Goal: Navigation & Orientation: Find specific page/section

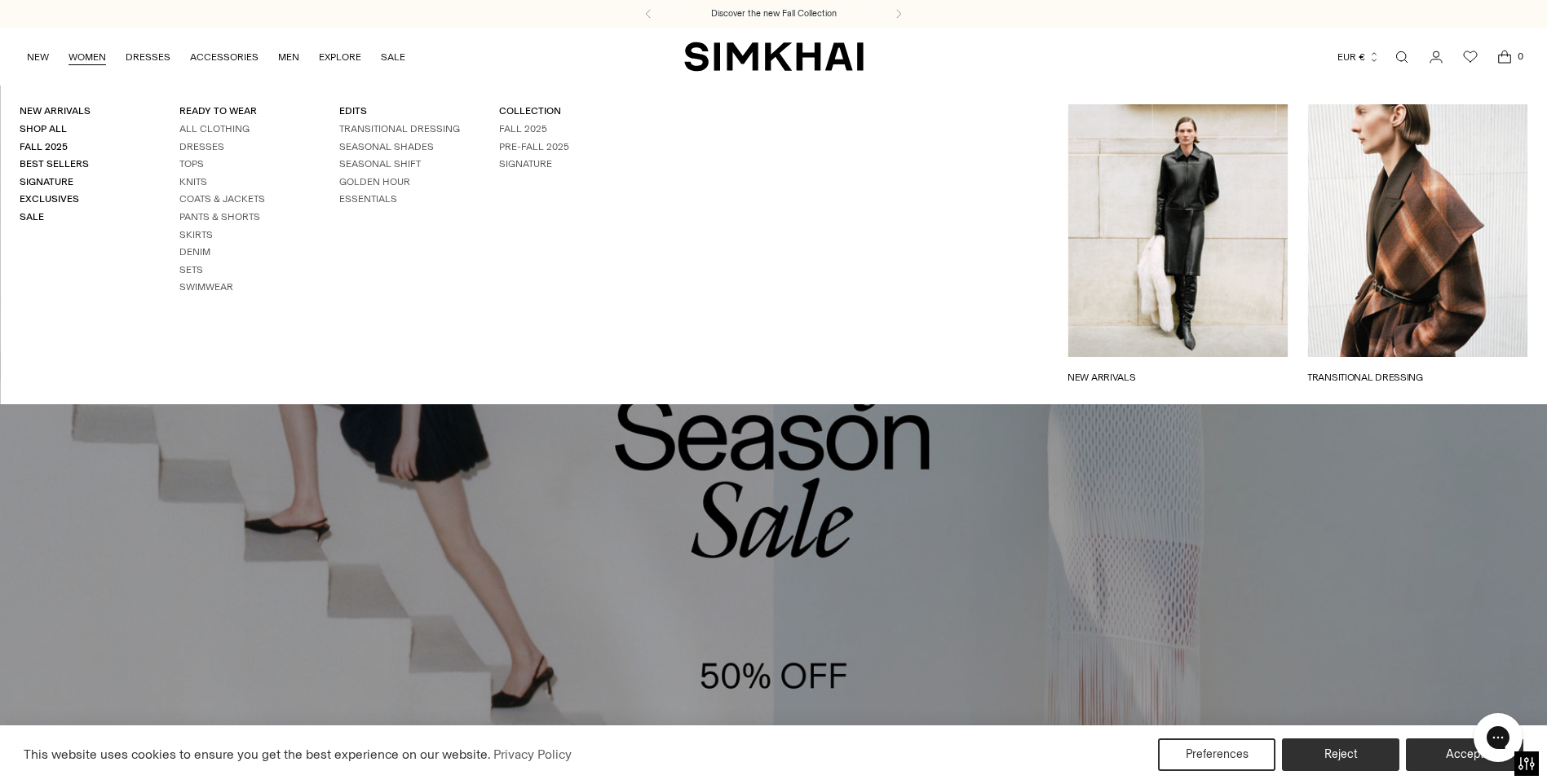
click at [89, 58] on link "WOMEN" at bounding box center [86, 57] width 37 height 36
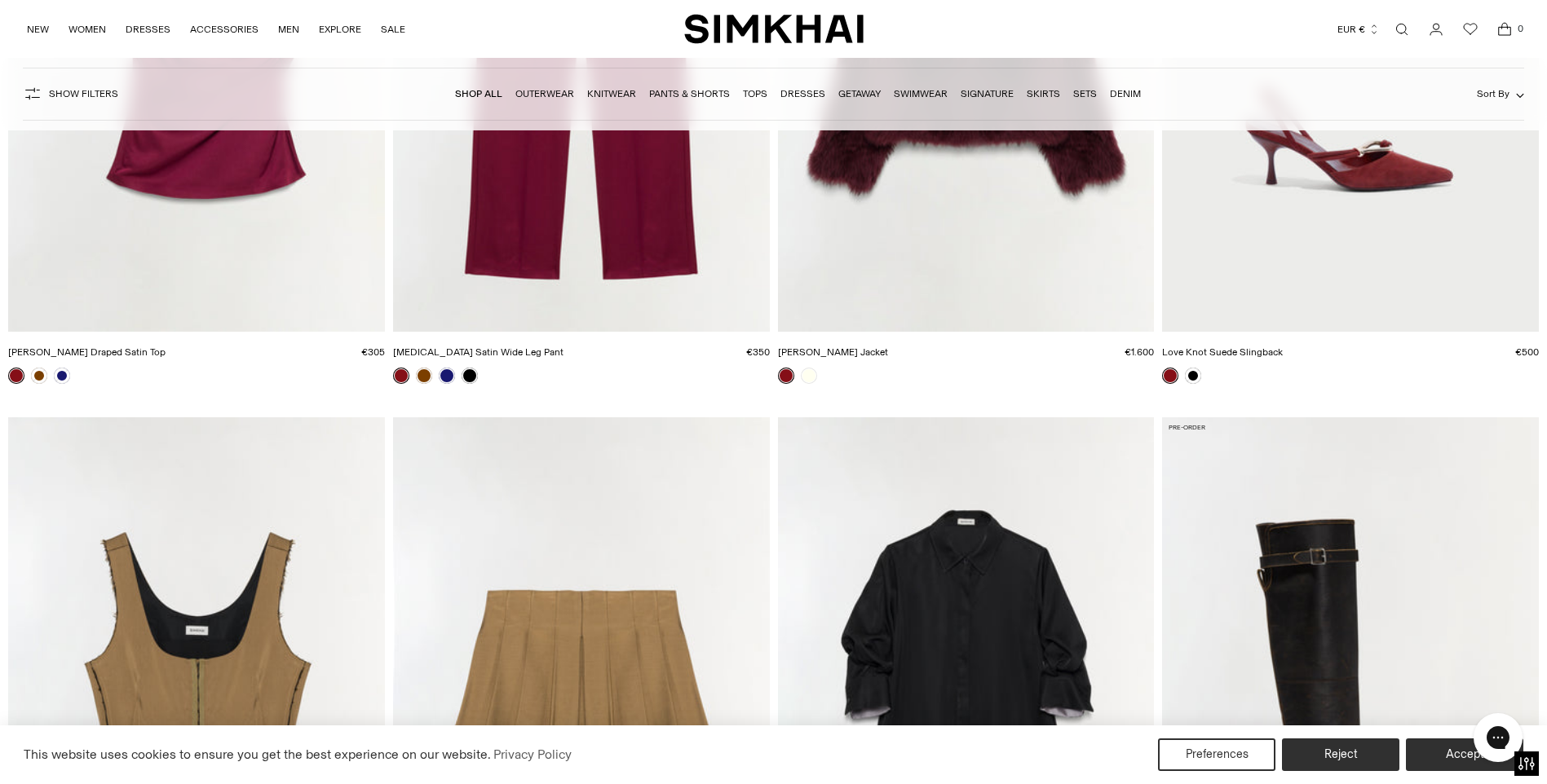
scroll to position [1305, 0]
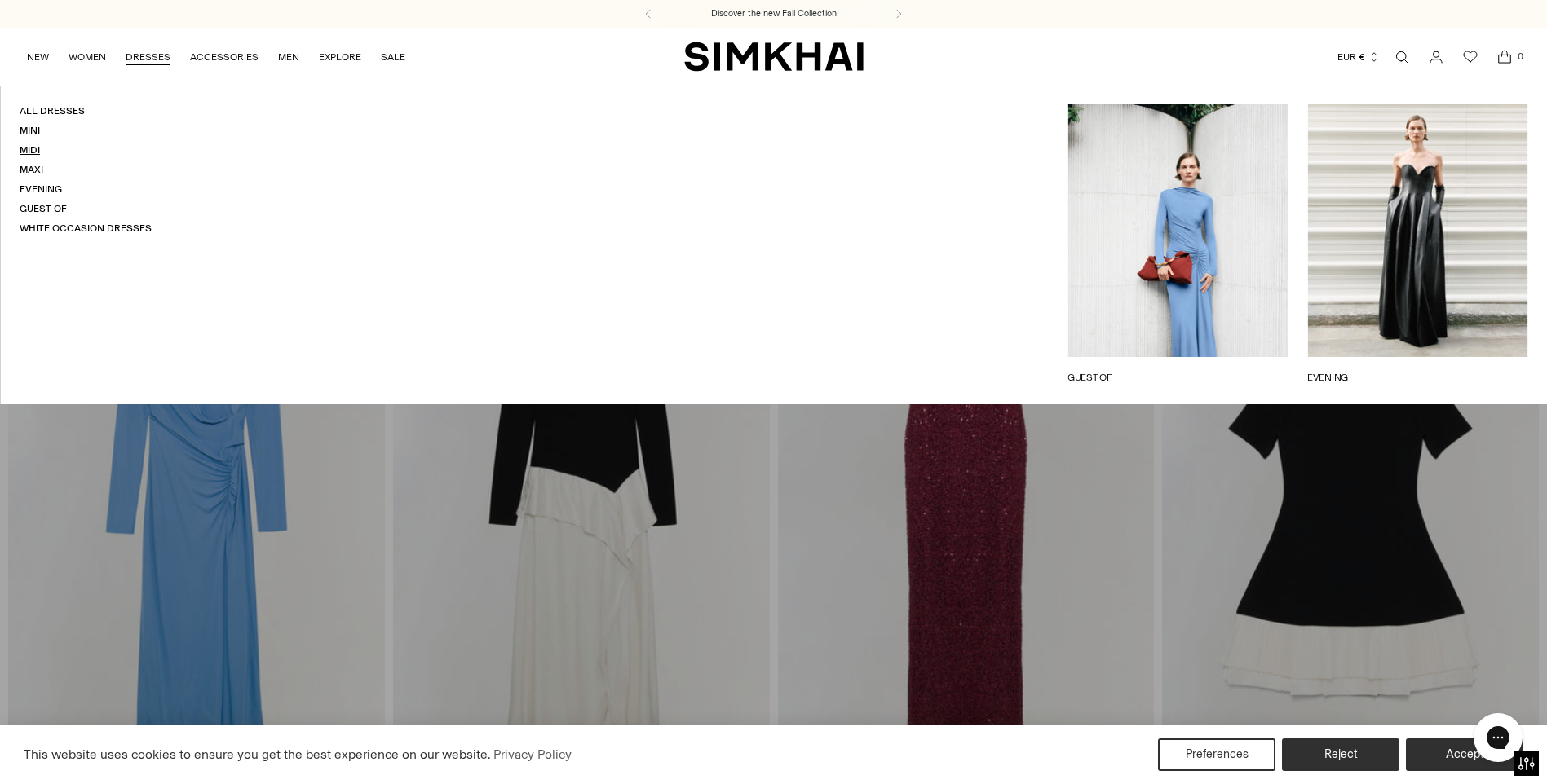
drag, startPoint x: 26, startPoint y: 146, endPoint x: 37, endPoint y: 149, distance: 11.4
click at [27, 146] on link "Midi" at bounding box center [29, 150] width 20 height 12
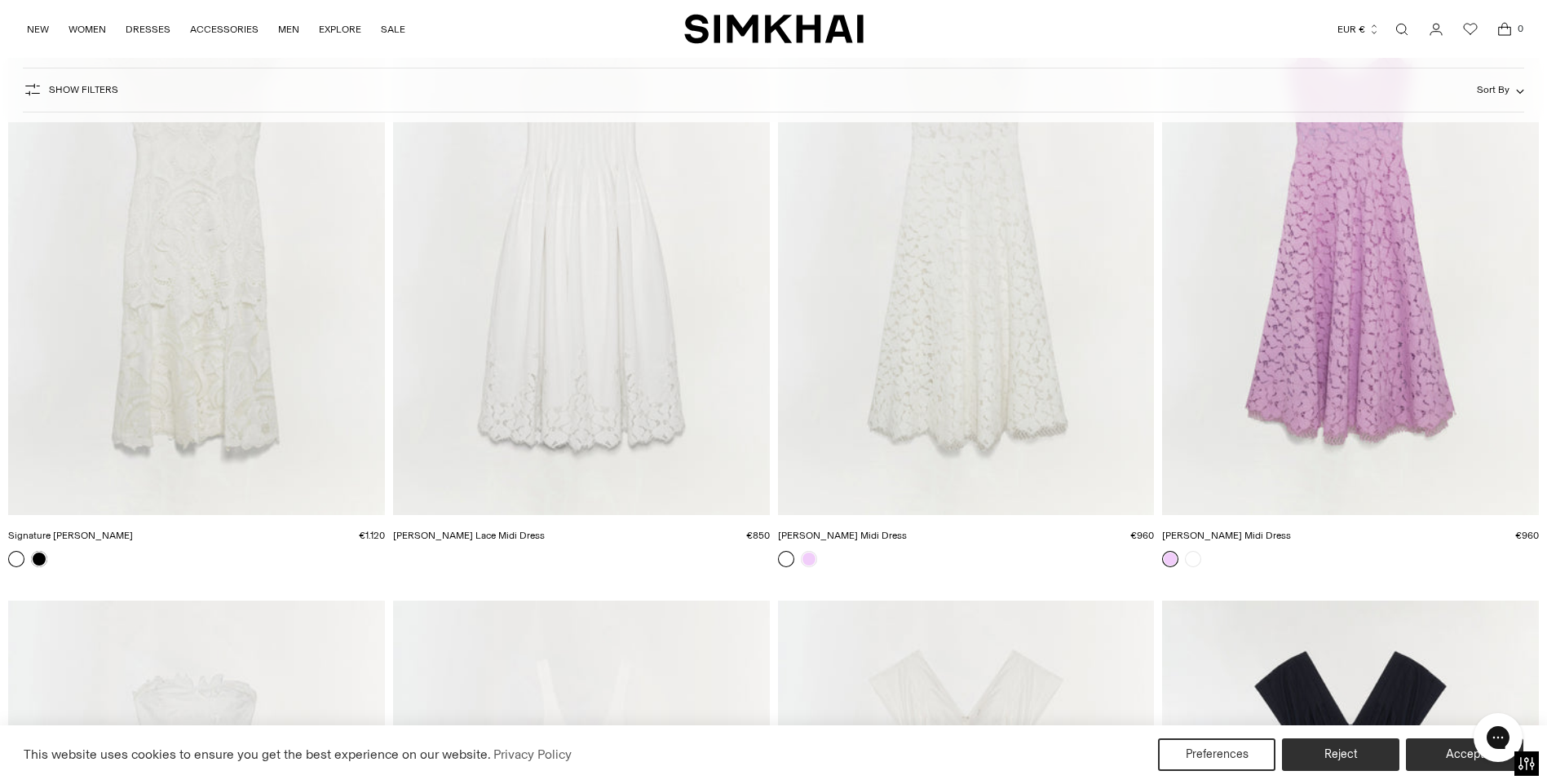
scroll to position [9457, 0]
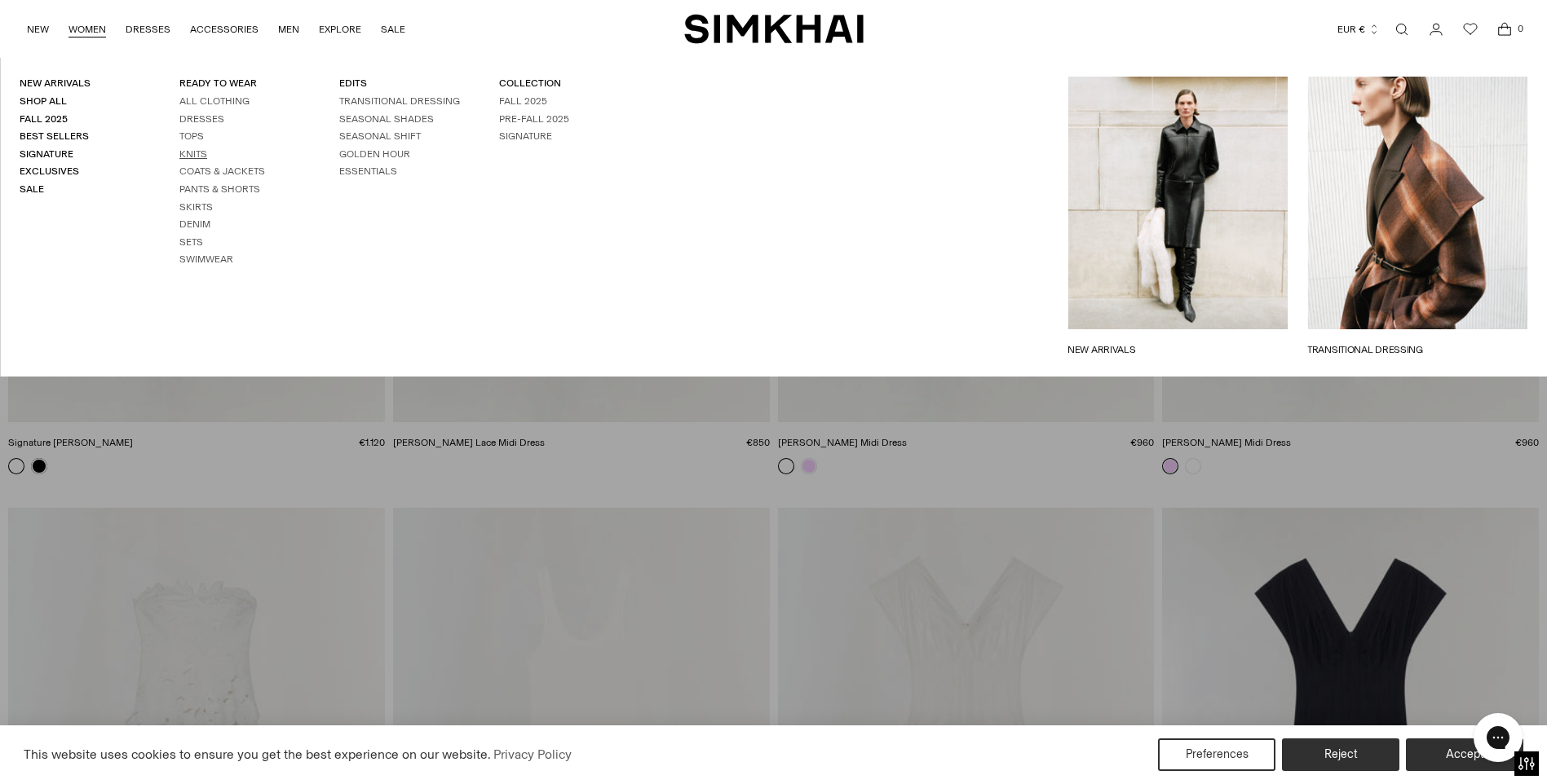
click at [192, 157] on link "Knits" at bounding box center [193, 154] width 28 height 12
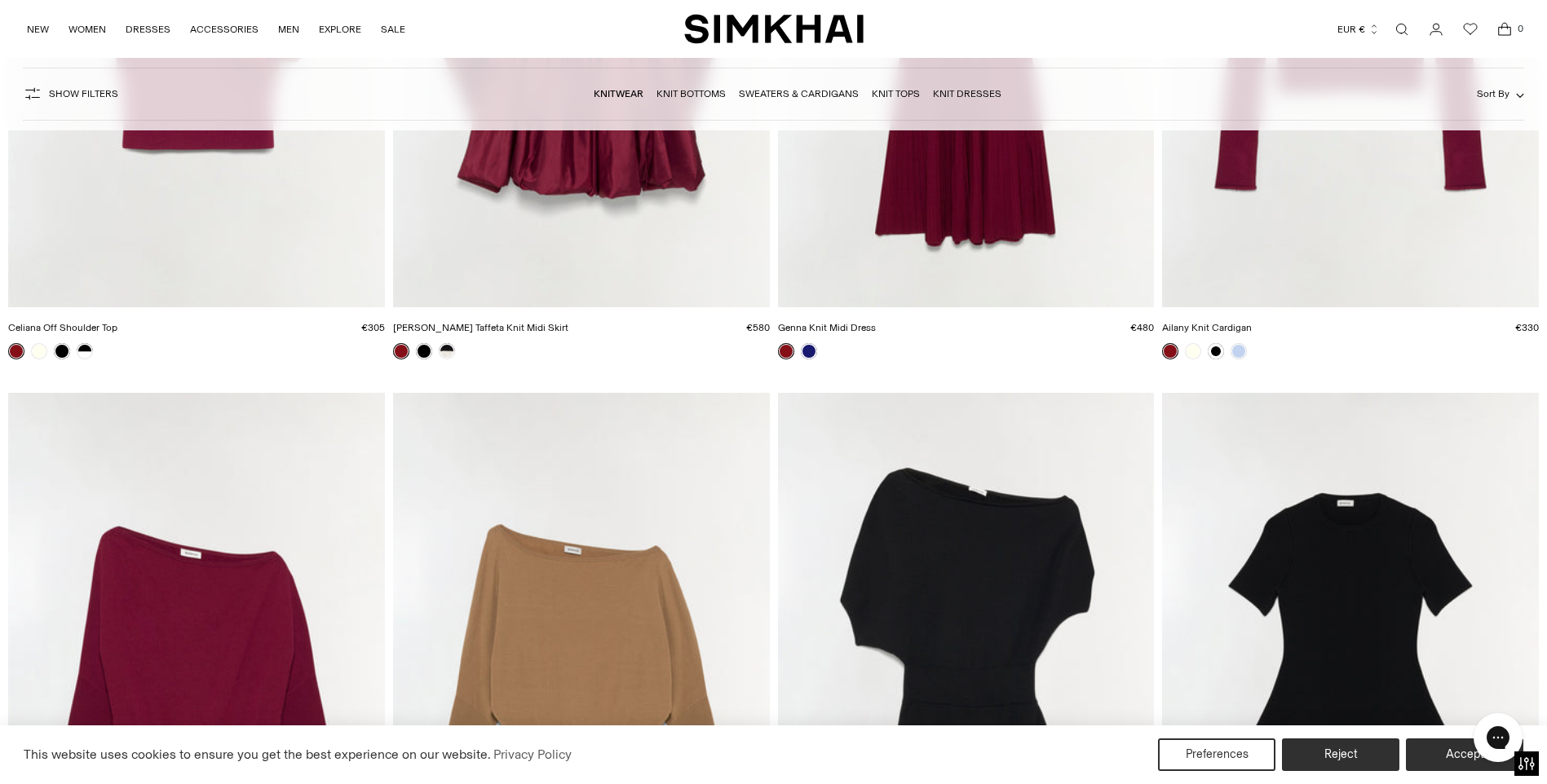
scroll to position [2038, 0]
